Goal: Information Seeking & Learning: Find specific fact

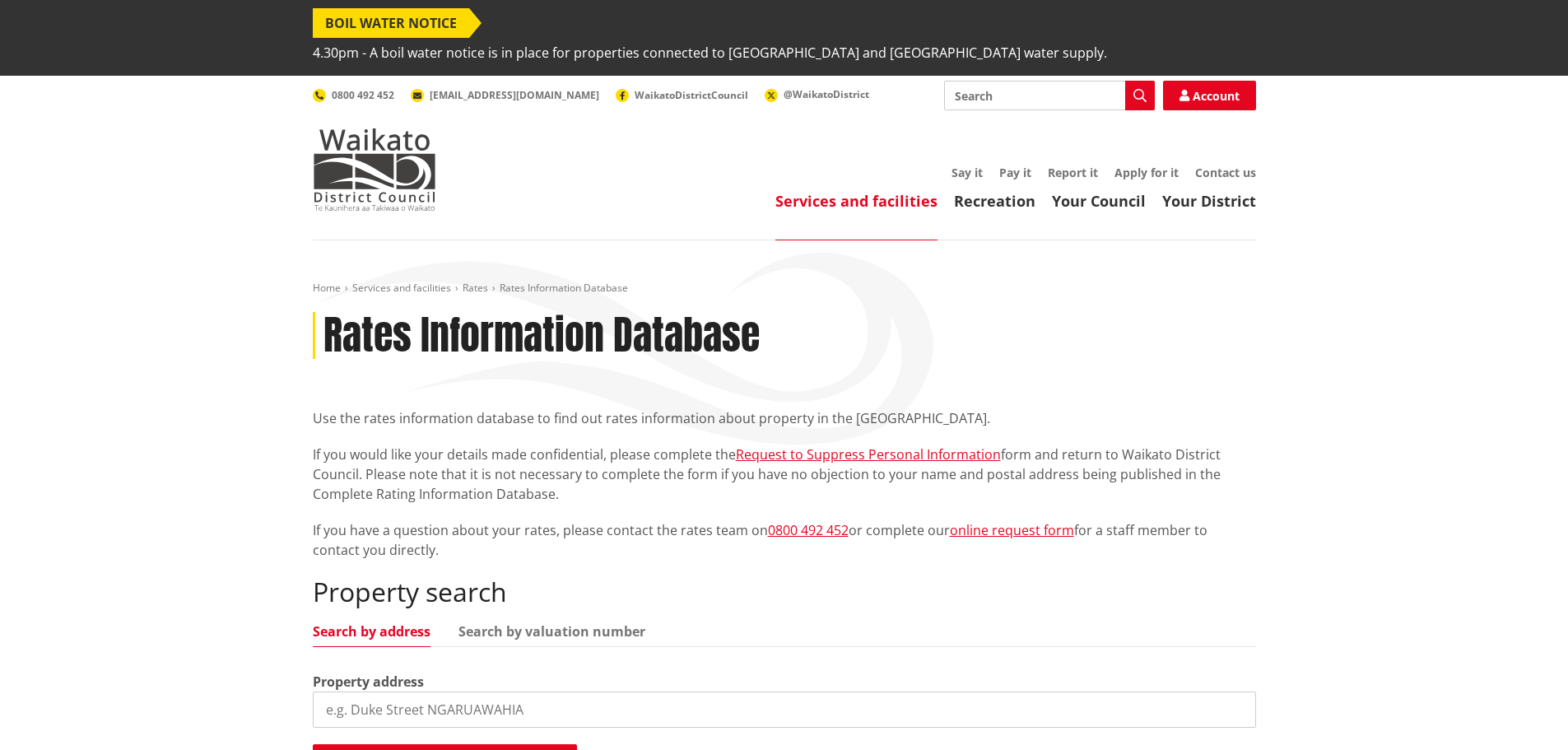
click at [352, 691] on input "search" at bounding box center [784, 709] width 943 height 36
type input "2"
type input "361 marychurch"
click at [461, 744] on button "Search rates information database" at bounding box center [444, 761] width 264 height 35
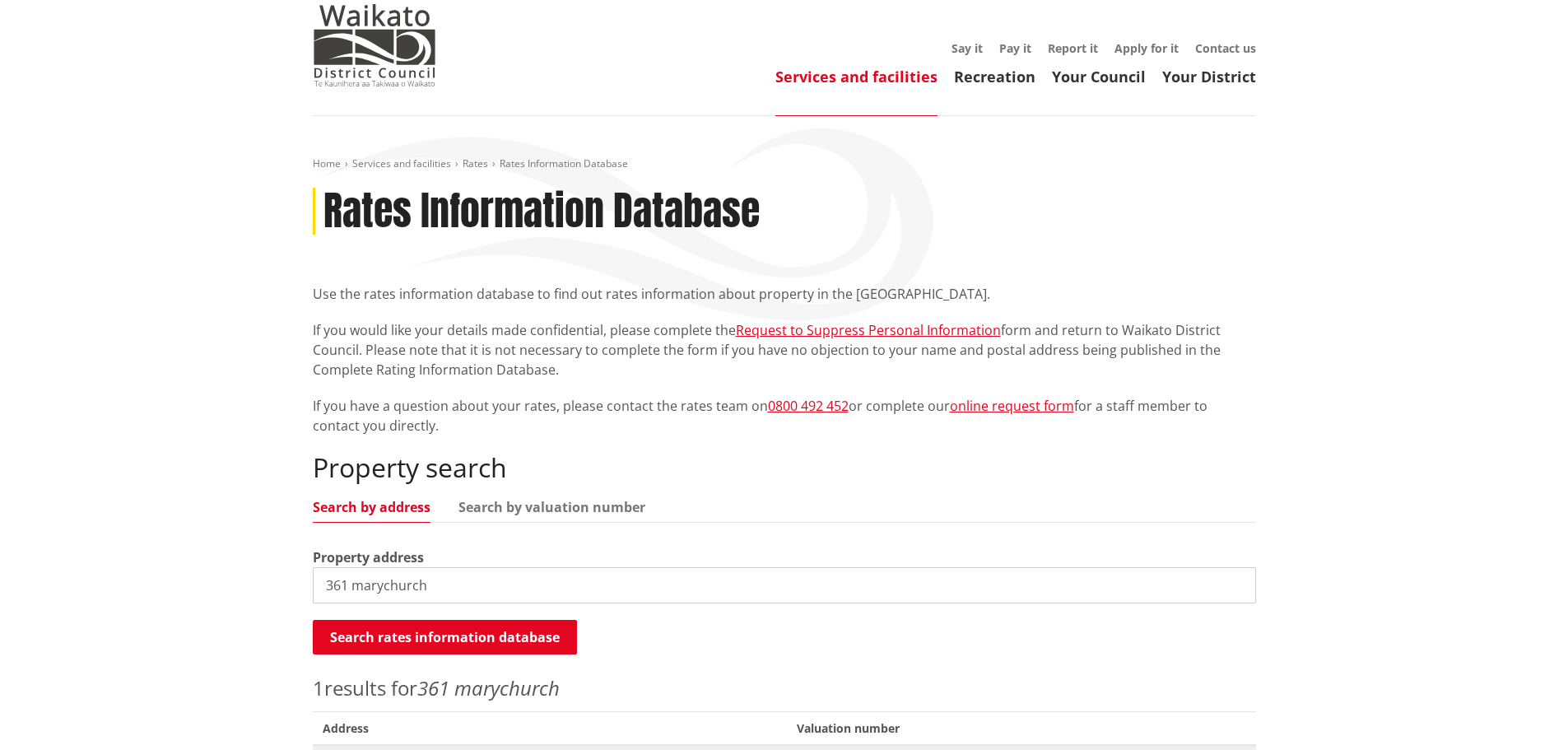
scroll to position [164, 0]
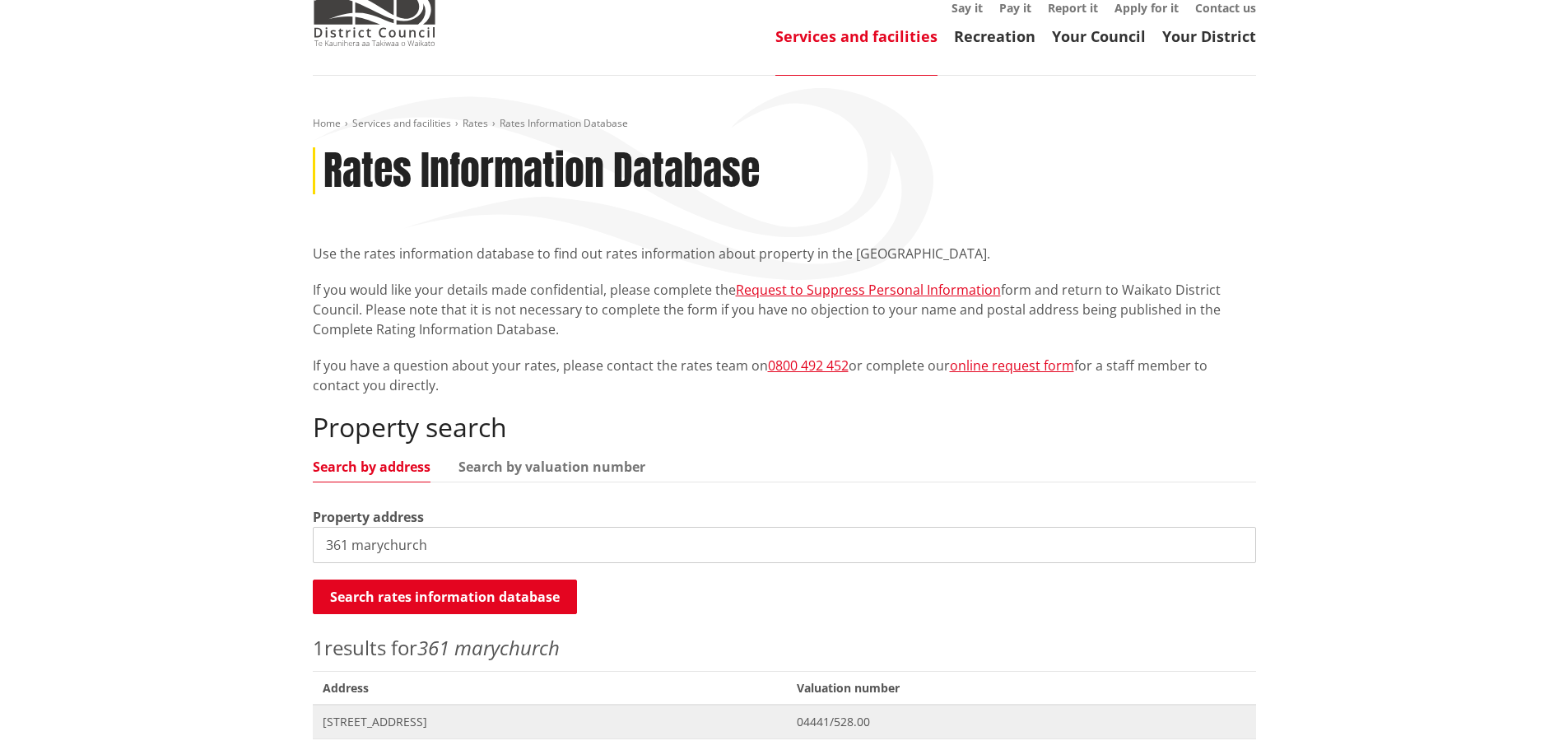
click at [517, 714] on span "[STREET_ADDRESS]" at bounding box center [549, 722] width 455 height 16
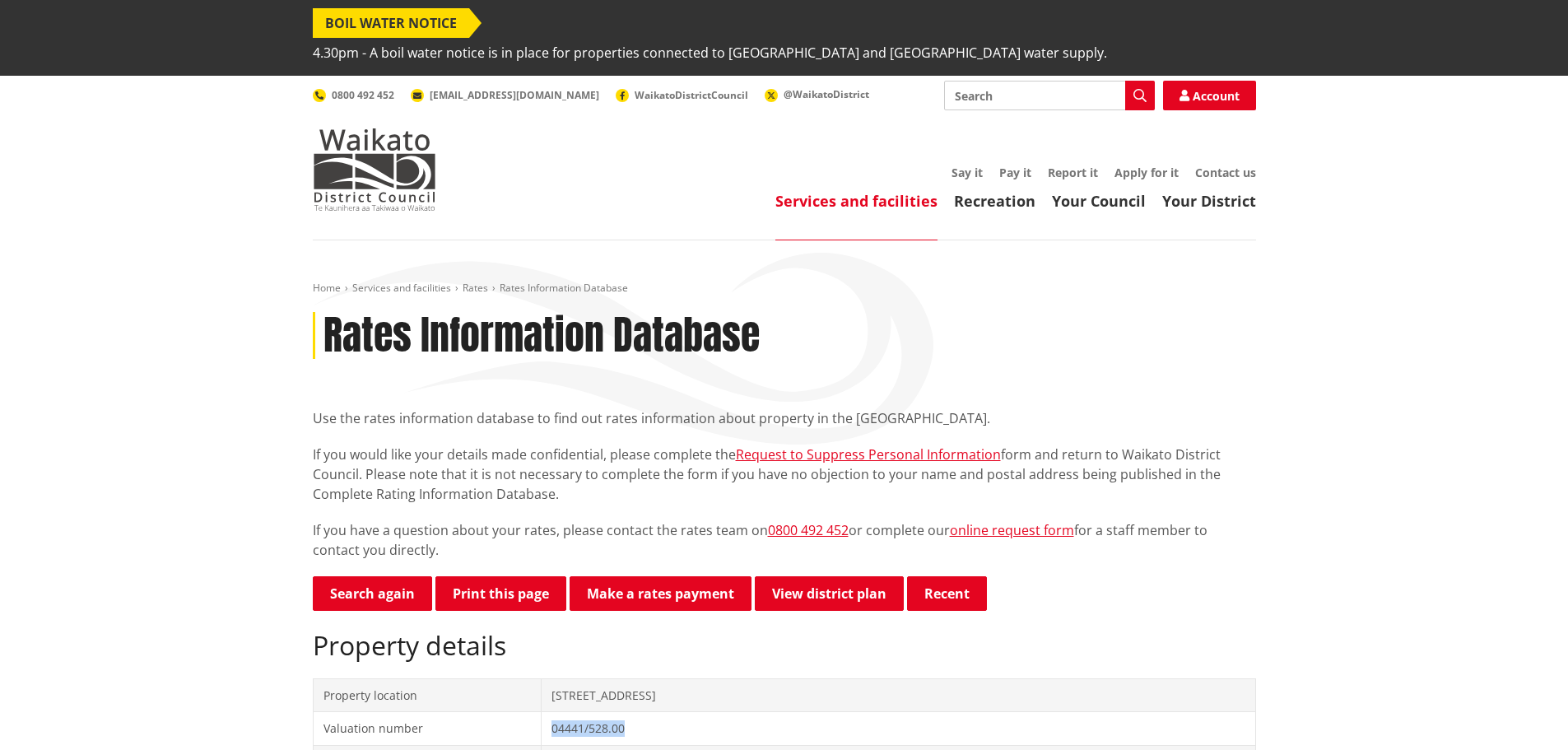
drag, startPoint x: 641, startPoint y: 702, endPoint x: 567, endPoint y: 693, distance: 74.5
click at [567, 712] on td "04441/528.00" at bounding box center [898, 728] width 714 height 34
copy td "04441/528.00"
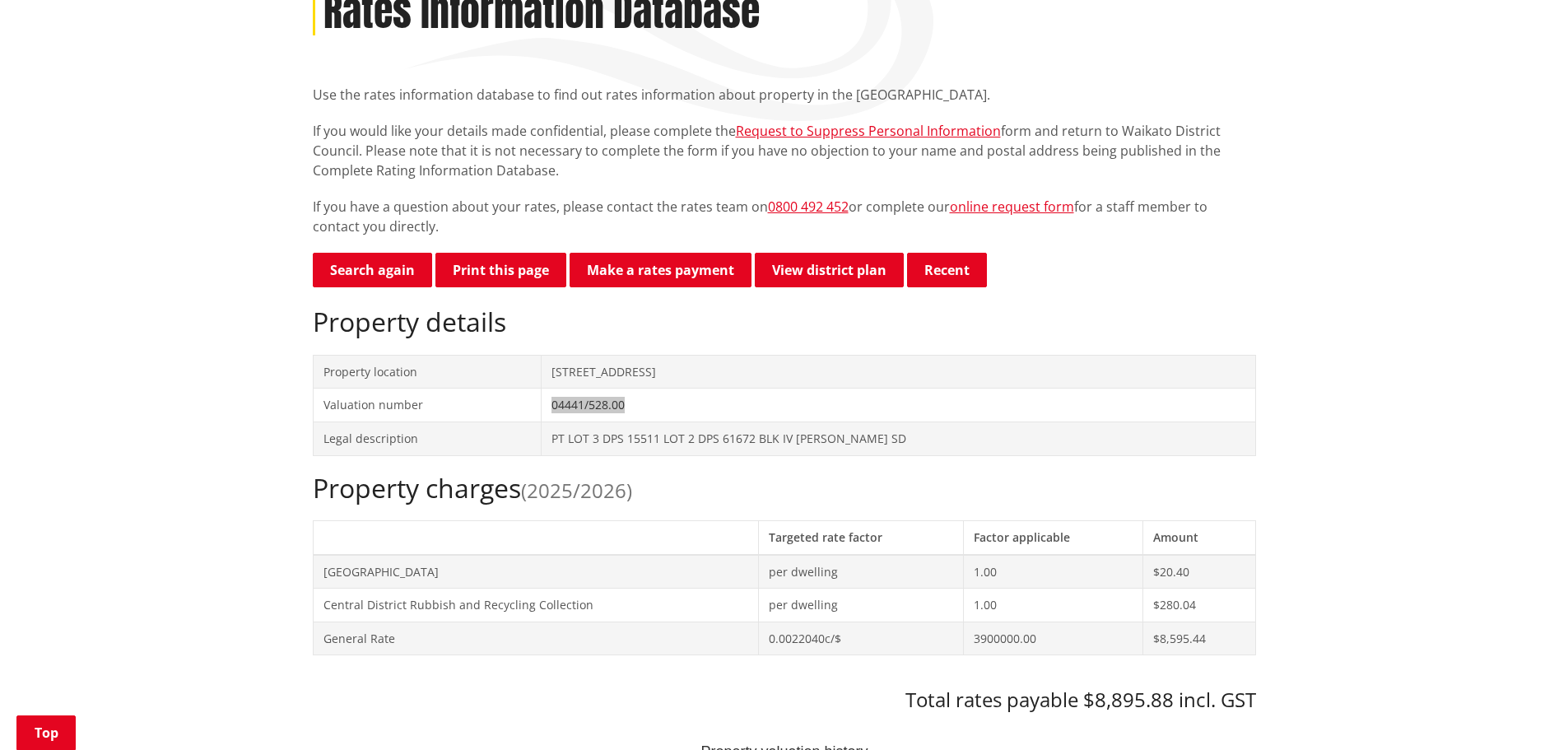
scroll to position [494, 0]
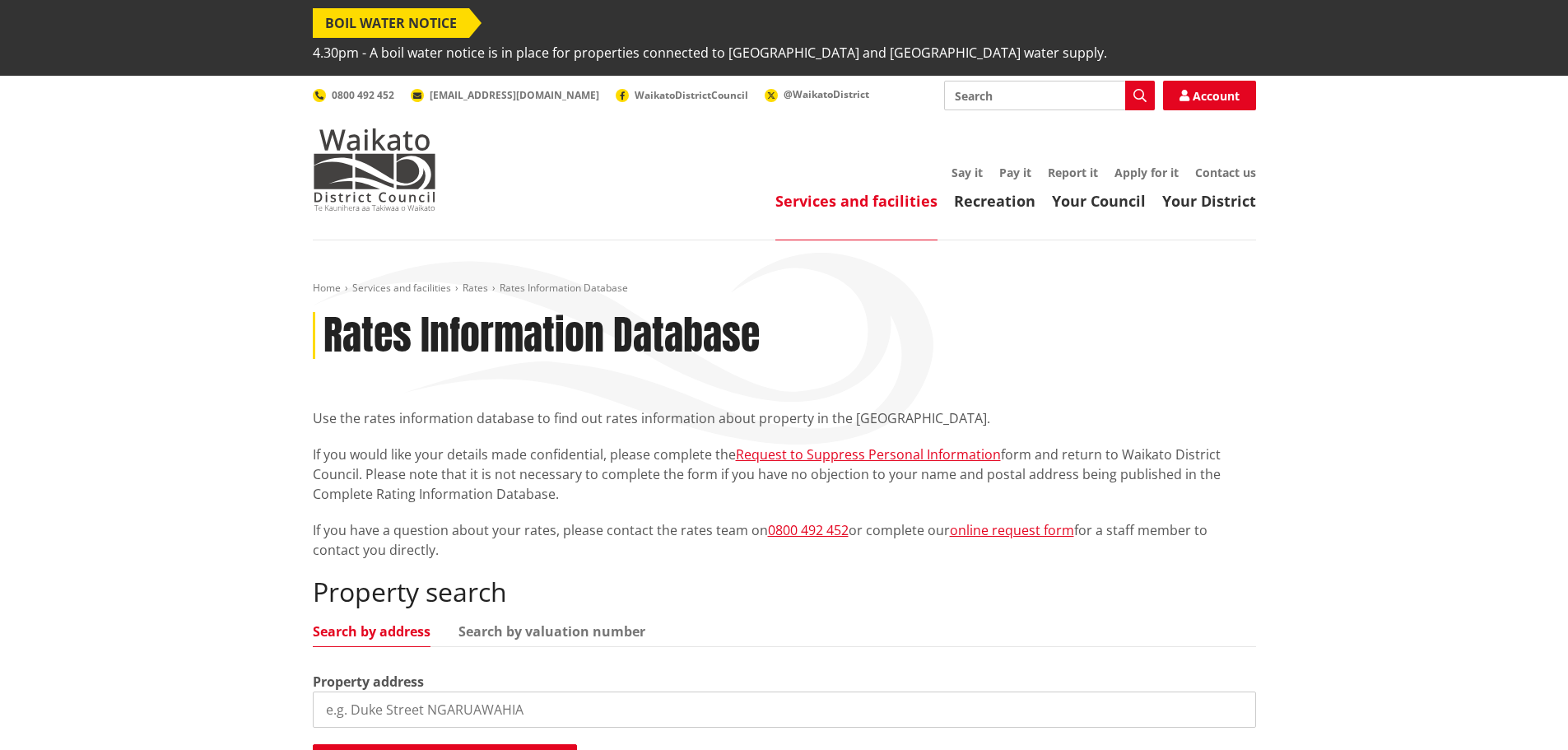
scroll to position [164, 0]
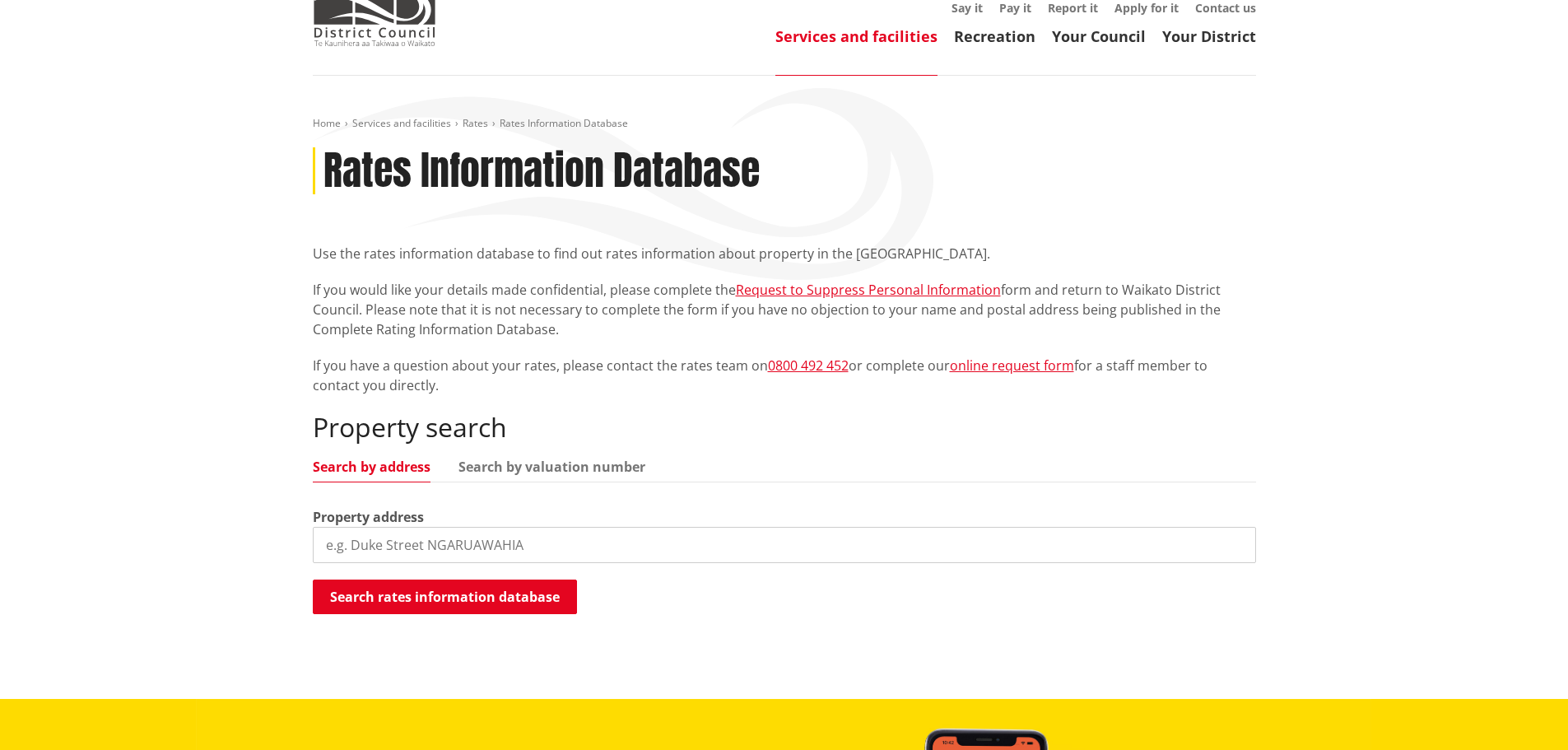
click at [369, 527] on input "search" at bounding box center [784, 545] width 943 height 36
type input "201 marychurch"
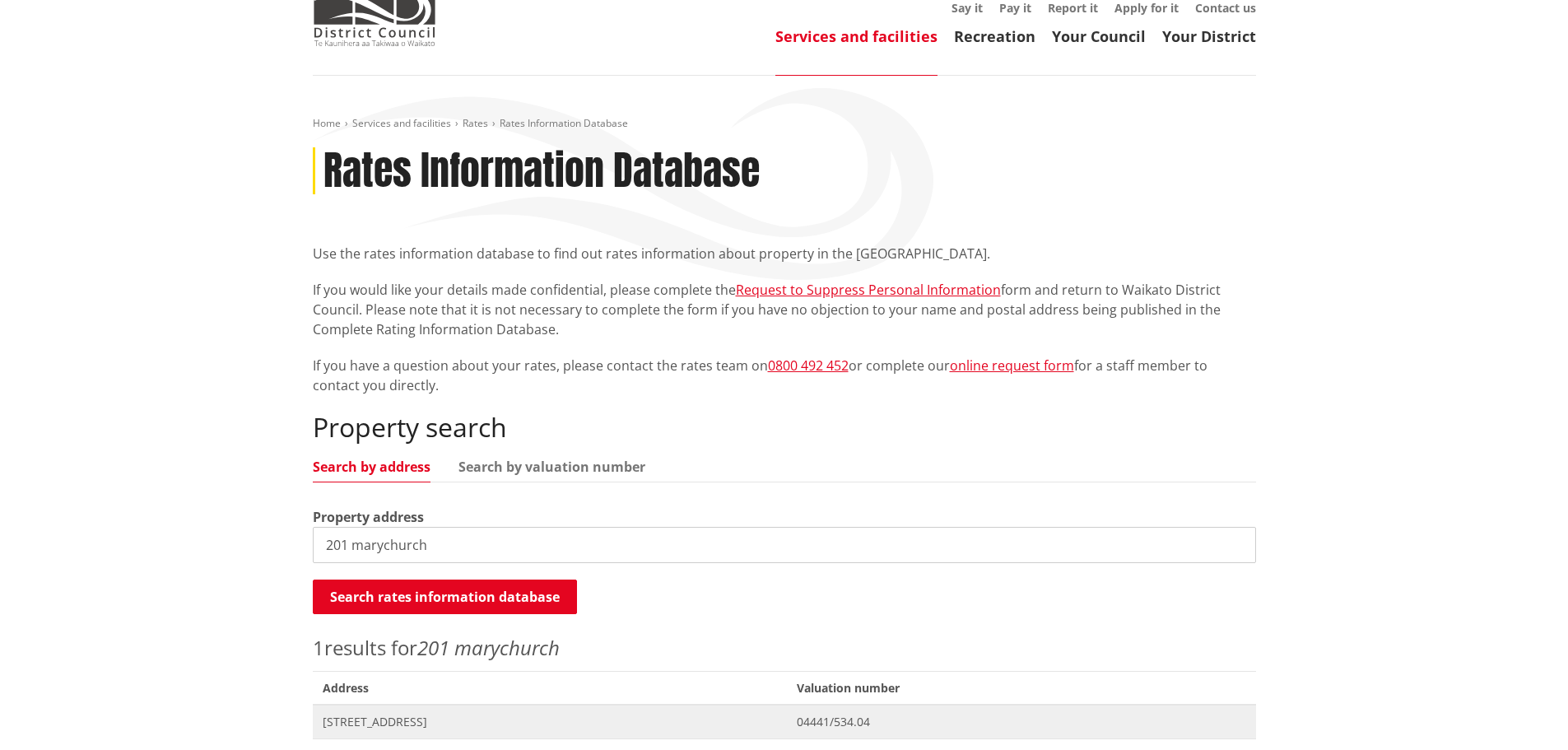
click at [392, 714] on span "201 Marychurch Road TAUWHARE" at bounding box center [549, 722] width 455 height 16
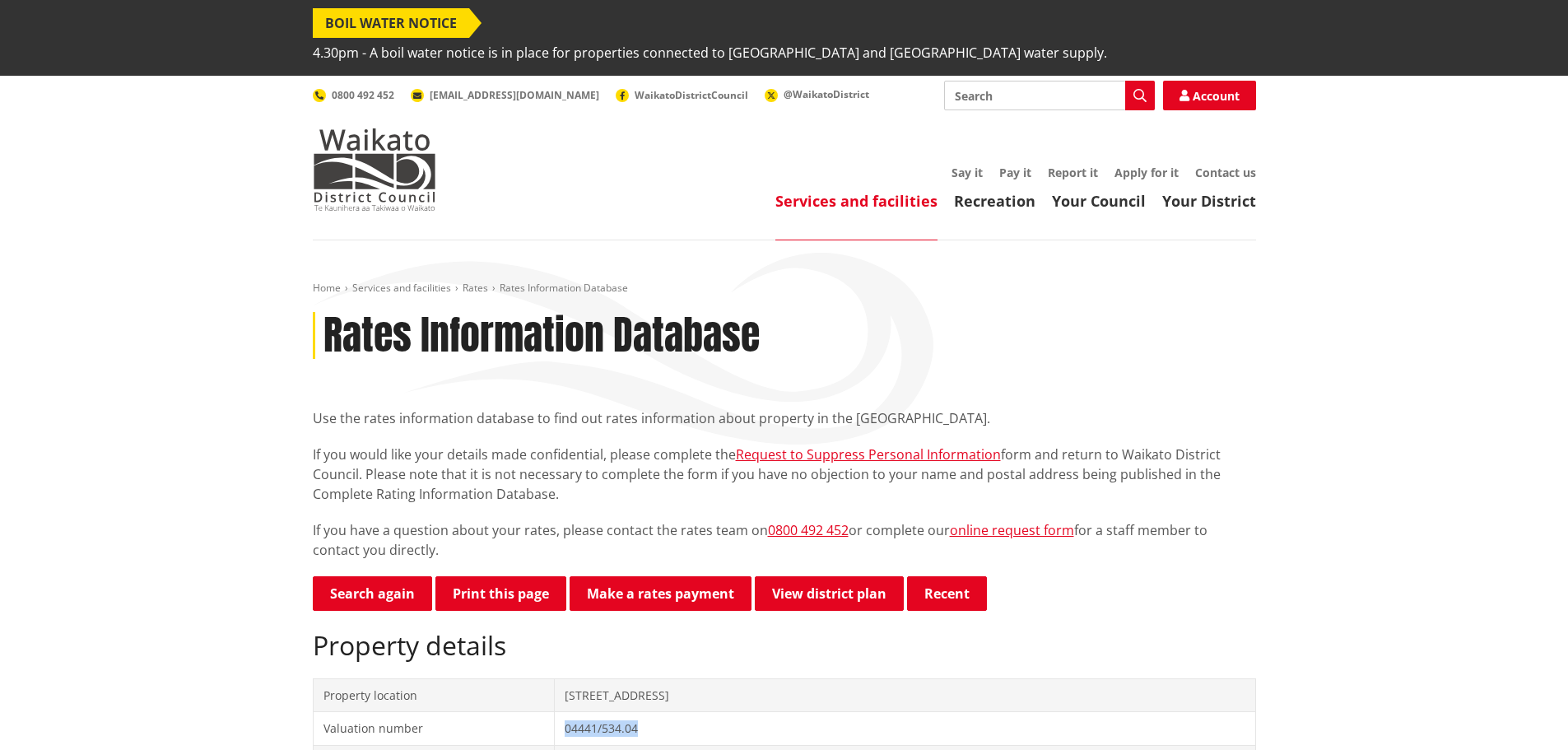
drag, startPoint x: 636, startPoint y: 705, endPoint x: 558, endPoint y: 702, distance: 78.1
click at [558, 712] on td "04441/534.04" at bounding box center [904, 728] width 700 height 34
copy td "04441/534.04"
